Goal: Navigation & Orientation: Find specific page/section

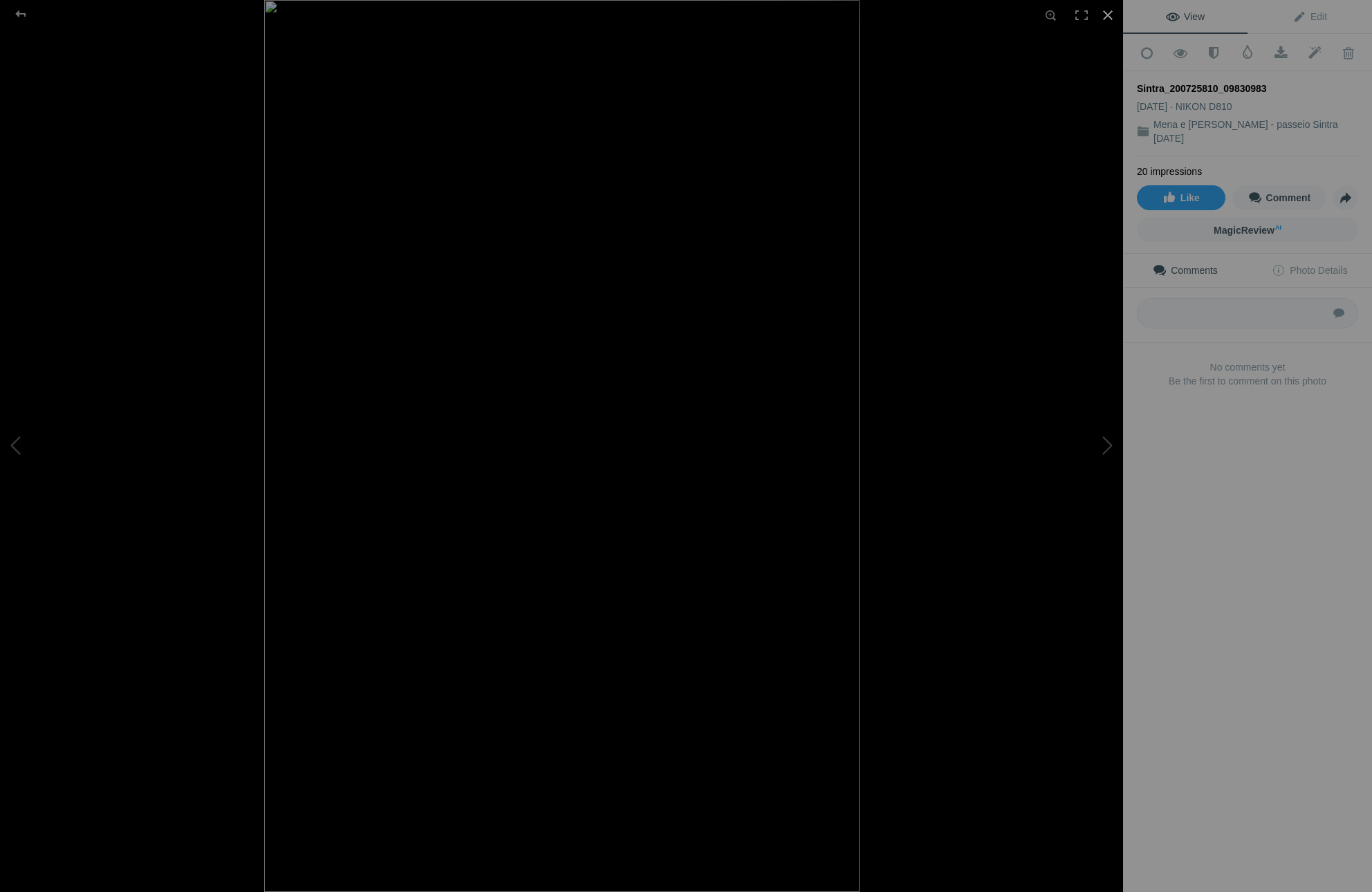
click at [1112, 14] on div at bounding box center [1108, 15] width 31 height 31
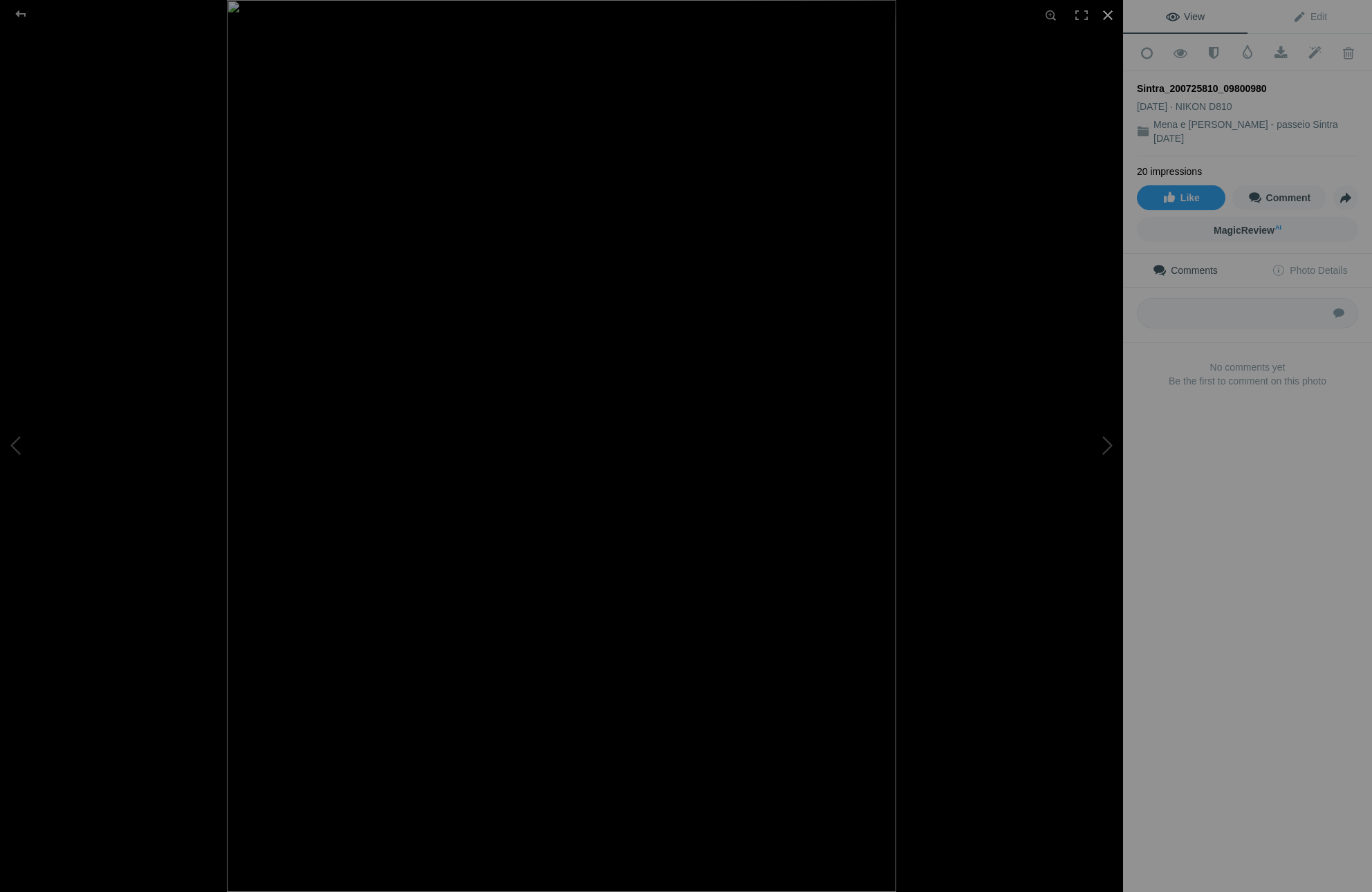
click at [1112, 14] on div at bounding box center [1108, 15] width 31 height 31
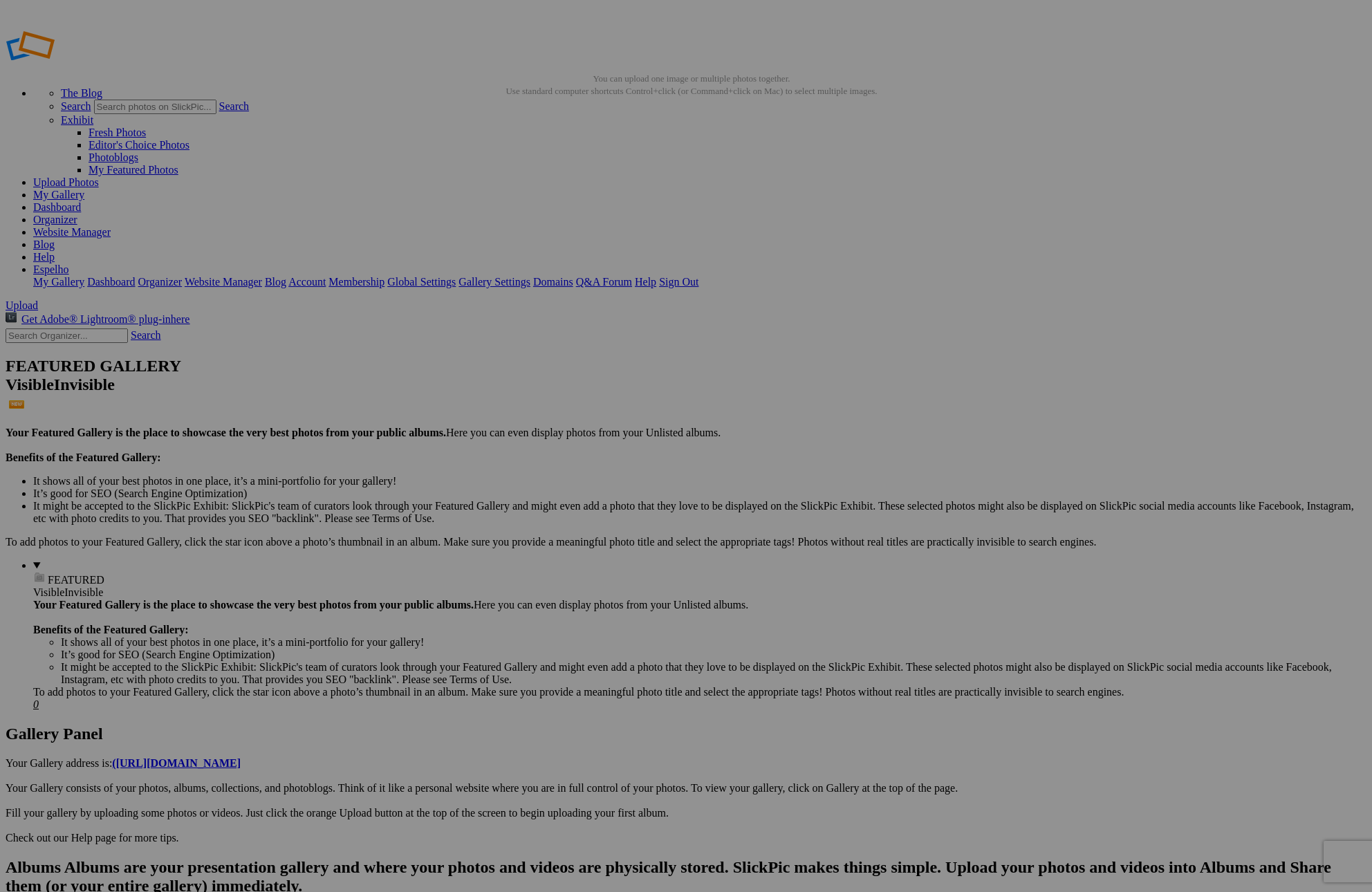
click at [111, 226] on link "Website Manager" at bounding box center [71, 232] width 77 height 11
